Goal: Task Accomplishment & Management: Manage account settings

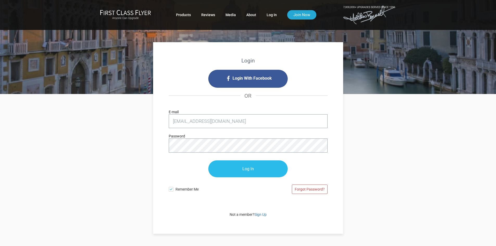
click at [248, 169] on input "Log In" at bounding box center [247, 168] width 79 height 17
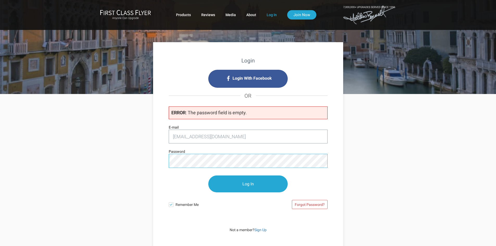
click at [208, 176] on input "Log In" at bounding box center [247, 184] width 79 height 17
click at [229, 183] on input "Log In" at bounding box center [247, 184] width 79 height 17
click at [237, 133] on input "gbernet@centinelfg.com" at bounding box center [248, 137] width 159 height 14
